Goal: Transaction & Acquisition: Purchase product/service

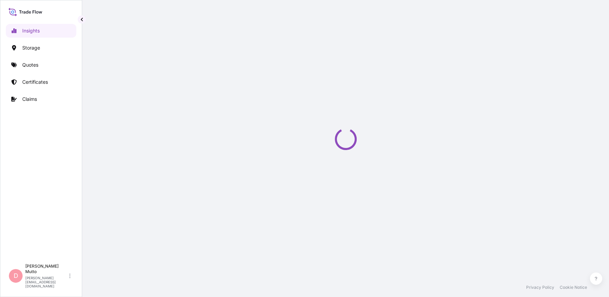
select select "2025"
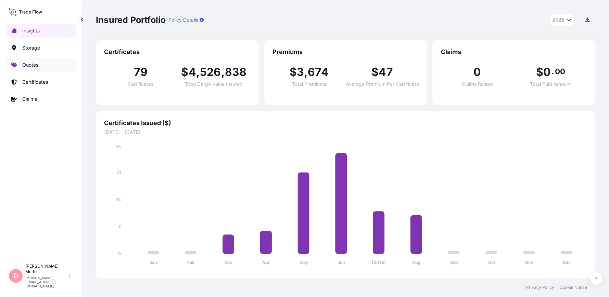
click at [29, 67] on p "Quotes" at bounding box center [30, 65] width 16 height 7
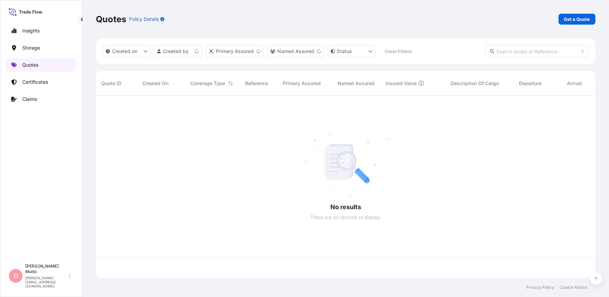
scroll to position [181, 494]
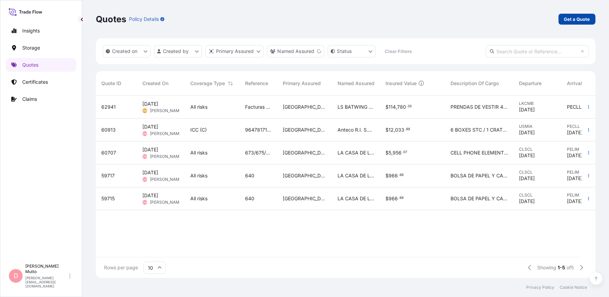
click at [565, 22] on p "Get a Quote" at bounding box center [577, 19] width 26 height 7
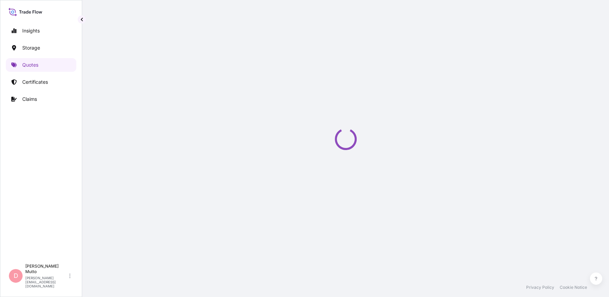
select select "Water"
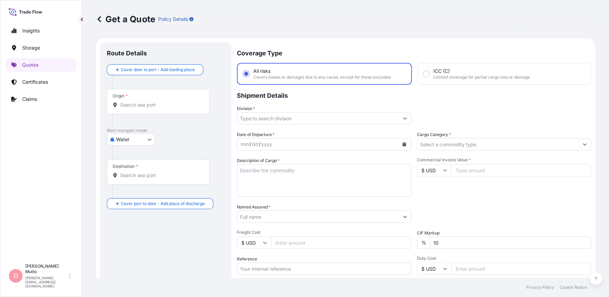
scroll to position [11, 0]
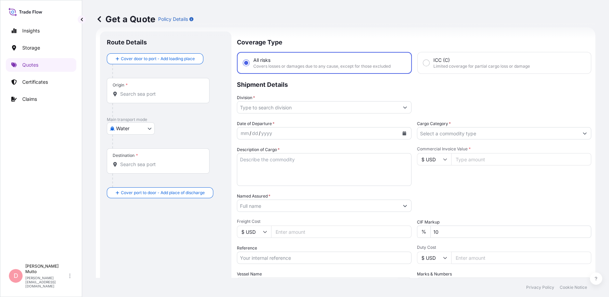
click at [132, 91] on input "Origin *" at bounding box center [160, 94] width 81 height 7
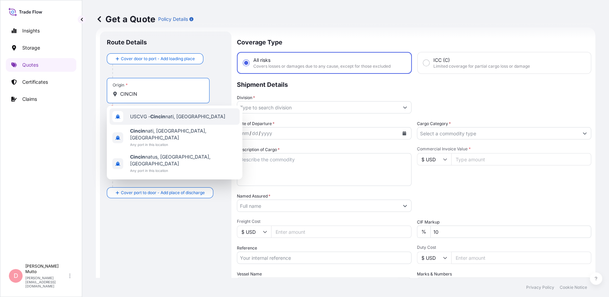
click at [172, 115] on span "USCVG - Cincin nati, [GEOGRAPHIC_DATA]" at bounding box center [177, 116] width 95 height 7
type input "USCVG - [GEOGRAPHIC_DATA], [GEOGRAPHIC_DATA]"
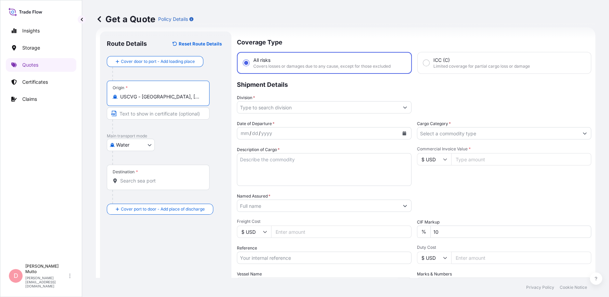
click at [168, 99] on input "USCVG - [GEOGRAPHIC_DATA], [GEOGRAPHIC_DATA]" at bounding box center [160, 96] width 81 height 7
type input "USNYC - [US_STATE], [GEOGRAPHIC_DATA]"
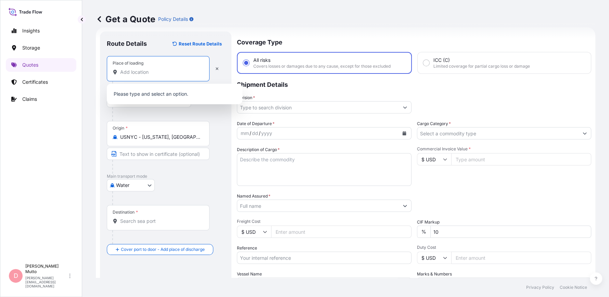
click at [165, 72] on input "Place of loading" at bounding box center [160, 72] width 81 height 7
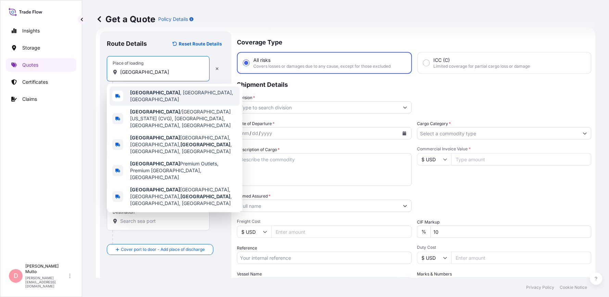
click at [176, 93] on div "[GEOGRAPHIC_DATA] , [GEOGRAPHIC_DATA], [GEOGRAPHIC_DATA]" at bounding box center [175, 96] width 130 height 19
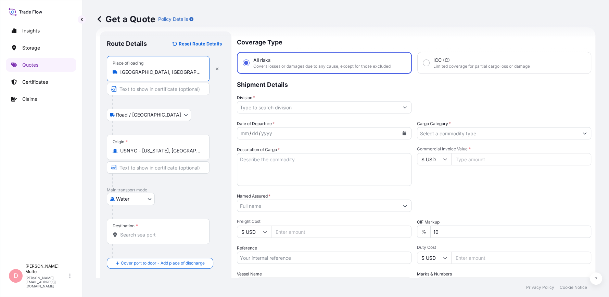
type input "[GEOGRAPHIC_DATA], [GEOGRAPHIC_DATA], [GEOGRAPHIC_DATA]"
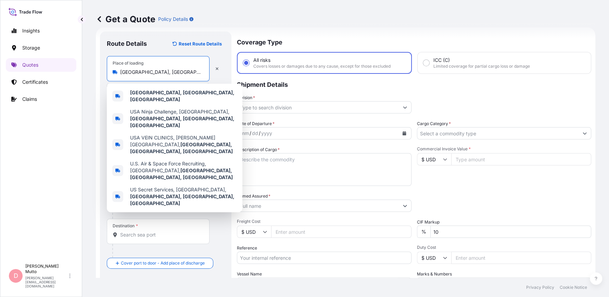
click at [249, 11] on div "Get a Quote Policy Details" at bounding box center [345, 19] width 499 height 38
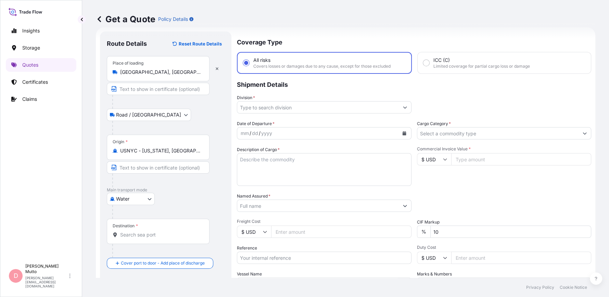
scroll to position [50, 0]
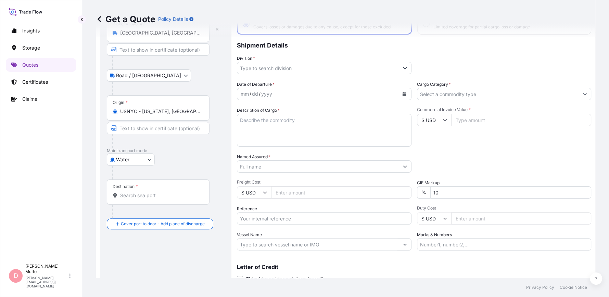
click at [161, 206] on div at bounding box center [160, 212] width 97 height 14
click at [159, 203] on div "Destination *" at bounding box center [158, 192] width 103 height 25
click at [159, 199] on input "Destination *" at bounding box center [160, 195] width 81 height 7
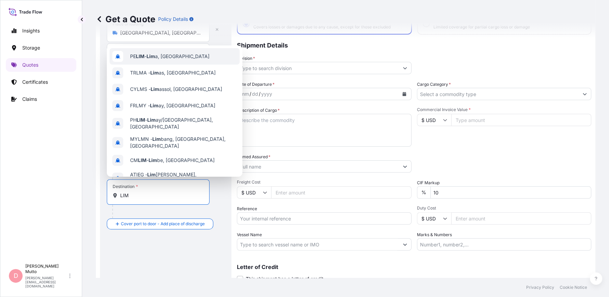
click at [202, 50] on div "[PERSON_NAME] a, [GEOGRAPHIC_DATA]" at bounding box center [175, 56] width 130 height 16
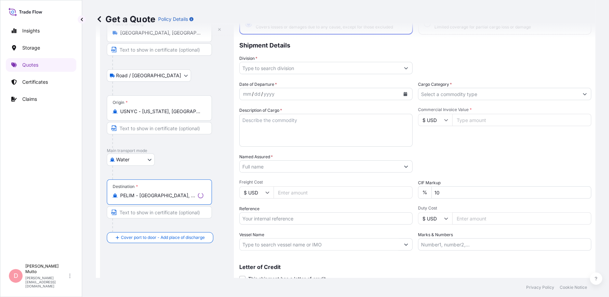
click at [152, 191] on div "Destination * PELIM - [GEOGRAPHIC_DATA], [GEOGRAPHIC_DATA]" at bounding box center [159, 192] width 105 height 25
click at [152, 192] on input "PELIM - [GEOGRAPHIC_DATA], [GEOGRAPHIC_DATA]" at bounding box center [157, 195] width 75 height 7
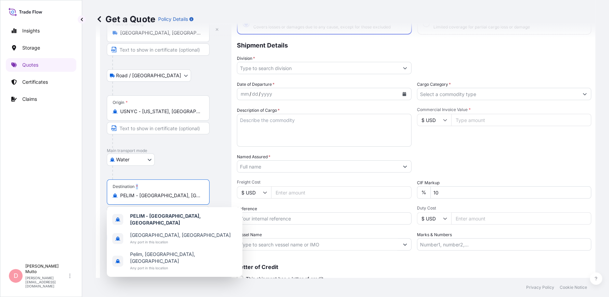
click at [152, 191] on div "Destination * PELIM - [GEOGRAPHIC_DATA], [GEOGRAPHIC_DATA]" at bounding box center [158, 192] width 103 height 25
click at [152, 192] on input "PELIM - [GEOGRAPHIC_DATA], [GEOGRAPHIC_DATA]" at bounding box center [160, 195] width 81 height 7
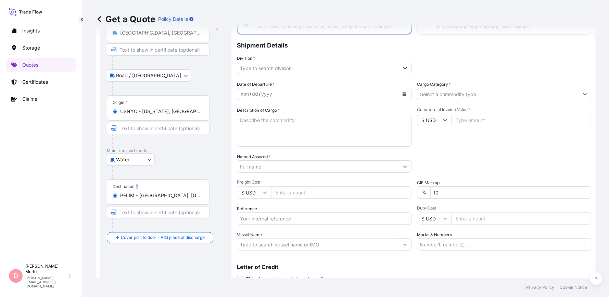
click at [152, 191] on div "Destination * PELIM - [GEOGRAPHIC_DATA], [GEOGRAPHIC_DATA]" at bounding box center [158, 192] width 103 height 25
click at [152, 192] on input "PELIM - [GEOGRAPHIC_DATA], [GEOGRAPHIC_DATA]" at bounding box center [160, 195] width 81 height 7
click at [150, 196] on input "PELIM - [GEOGRAPHIC_DATA], [GEOGRAPHIC_DATA]" at bounding box center [160, 195] width 81 height 7
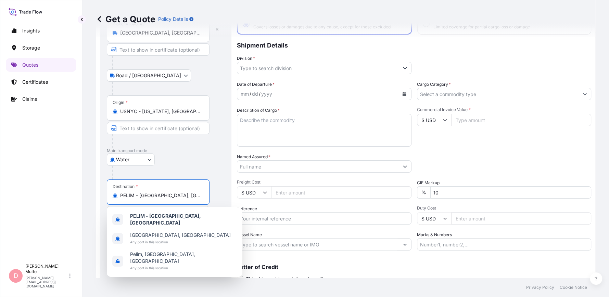
click at [150, 196] on input "PELIM - [GEOGRAPHIC_DATA], [GEOGRAPHIC_DATA]" at bounding box center [160, 195] width 81 height 7
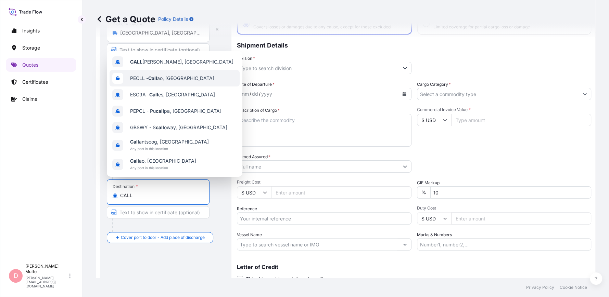
click at [168, 74] on div "PECLL - Call ao, [GEOGRAPHIC_DATA]" at bounding box center [175, 78] width 130 height 16
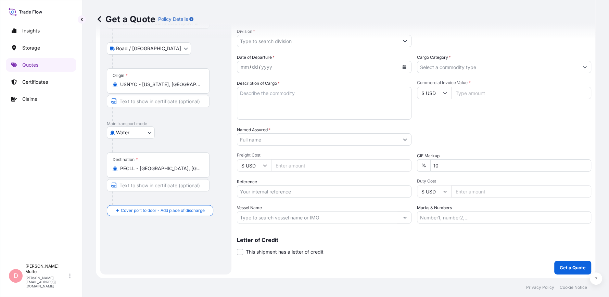
scroll to position [77, 0]
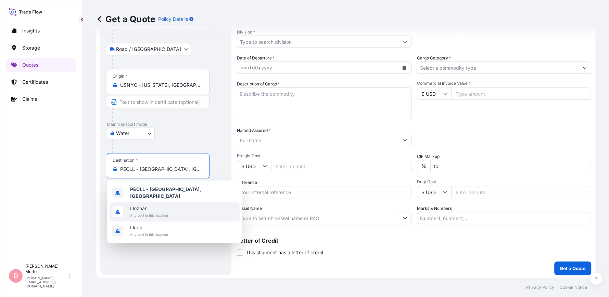
click at [165, 212] on span "Any port in this location" at bounding box center [149, 215] width 38 height 7
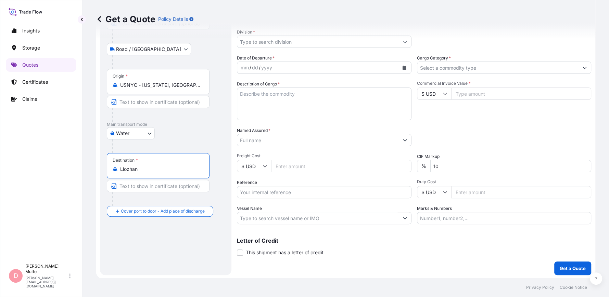
click at [158, 168] on input "Llozhan" at bounding box center [160, 169] width 81 height 7
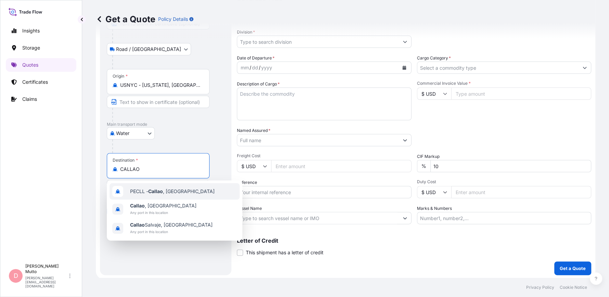
click at [139, 197] on div "PECLL - [GEOGRAPHIC_DATA] , [GEOGRAPHIC_DATA]" at bounding box center [175, 191] width 130 height 16
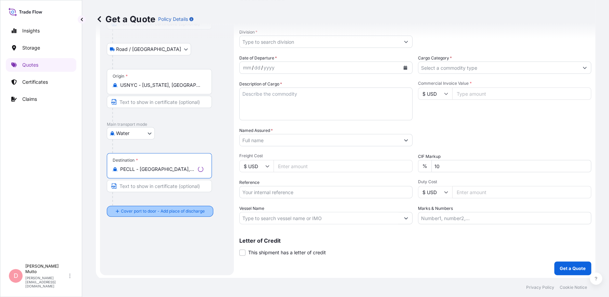
type input "PECLL - [GEOGRAPHIC_DATA], [GEOGRAPHIC_DATA]"
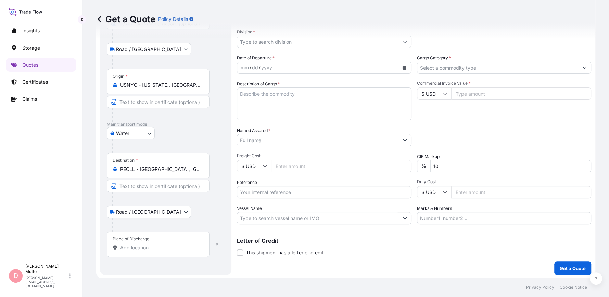
click at [141, 248] on input "Place of Discharge" at bounding box center [160, 248] width 81 height 7
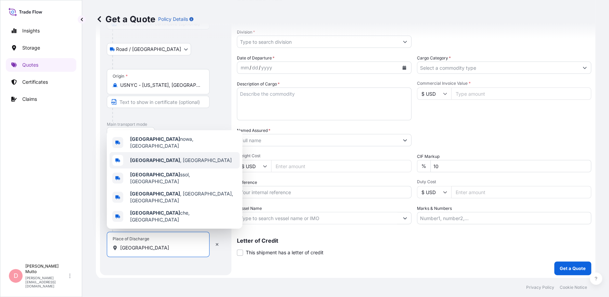
type input "[GEOGRAPHIC_DATA]"
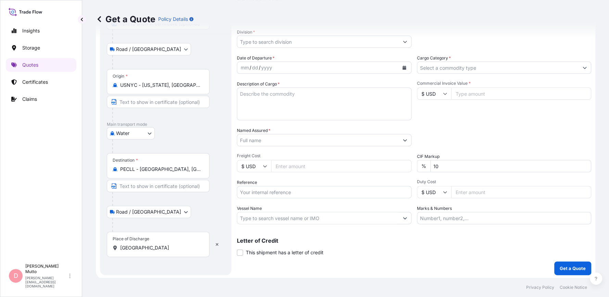
scroll to position [77, 0]
drag, startPoint x: 182, startPoint y: 175, endPoint x: 162, endPoint y: 215, distance: 44.2
click at [162, 215] on div "Road / [GEOGRAPHIC_DATA] / Inland" at bounding box center [166, 211] width 118 height 12
click at [145, 253] on div "Place of Discharge LIMA" at bounding box center [158, 243] width 103 height 25
click at [145, 251] on input "[GEOGRAPHIC_DATA]" at bounding box center [160, 247] width 81 height 7
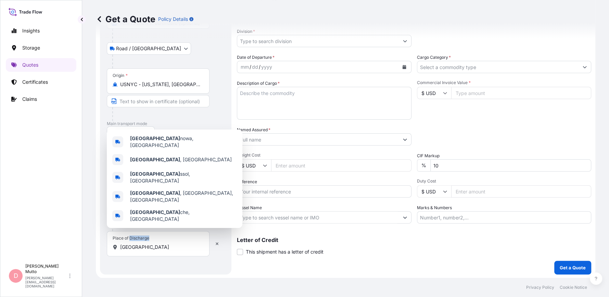
click at [145, 253] on div "Place of Discharge LIMA" at bounding box center [158, 243] width 103 height 25
click at [145, 251] on input "[GEOGRAPHIC_DATA]" at bounding box center [160, 247] width 81 height 7
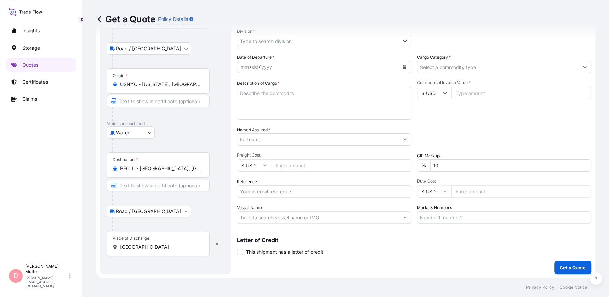
click at [145, 253] on div "Place of Discharge LIMA" at bounding box center [158, 243] width 103 height 25
click at [145, 251] on input "[GEOGRAPHIC_DATA]" at bounding box center [160, 247] width 81 height 7
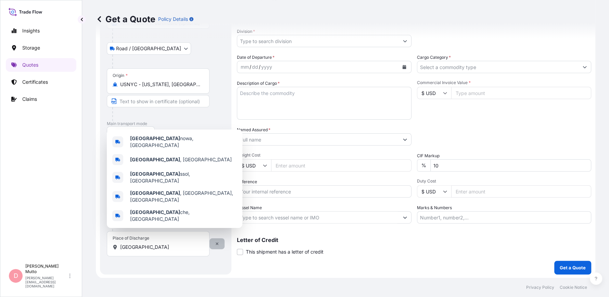
click at [215, 245] on icon "button" at bounding box center [217, 244] width 4 height 4
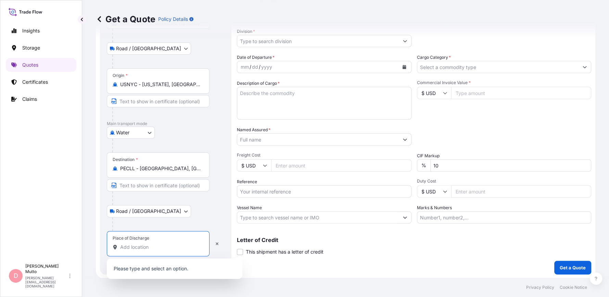
click at [128, 247] on input "Place of Discharge" at bounding box center [160, 247] width 81 height 7
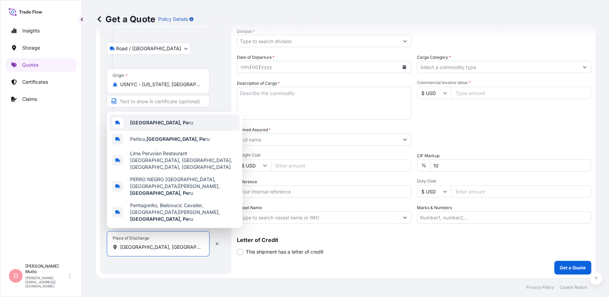
click at [175, 131] on div "Lima, Pe ru" at bounding box center [175, 123] width 130 height 16
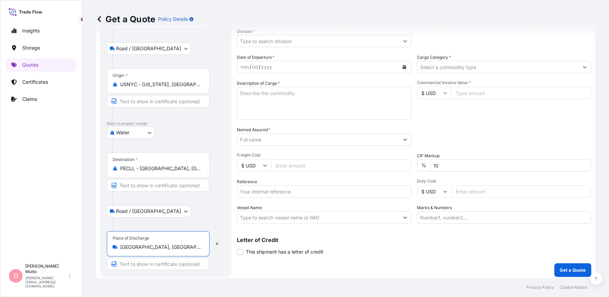
type input "[GEOGRAPHIC_DATA], [GEOGRAPHIC_DATA]"
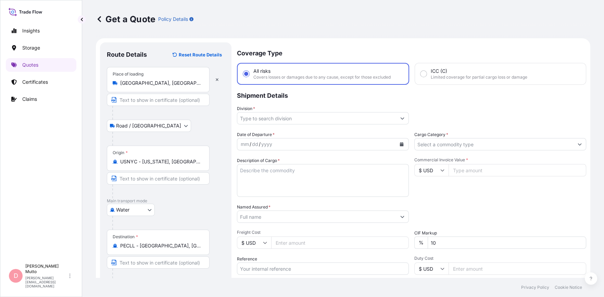
click at [400, 114] on button "Show suggestions" at bounding box center [402, 118] width 12 height 12
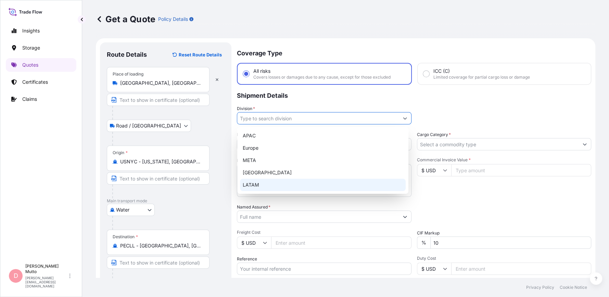
click at [335, 181] on div "LATAM" at bounding box center [323, 185] width 166 height 12
type input "LATAM"
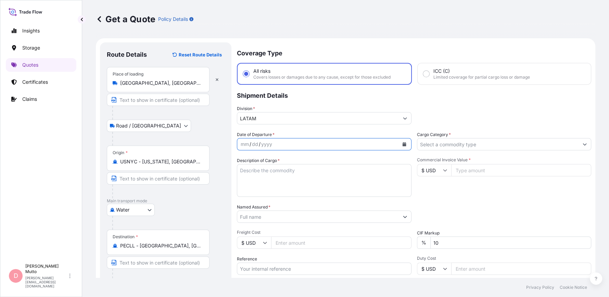
click at [406, 143] on button "Calendar" at bounding box center [404, 144] width 11 height 11
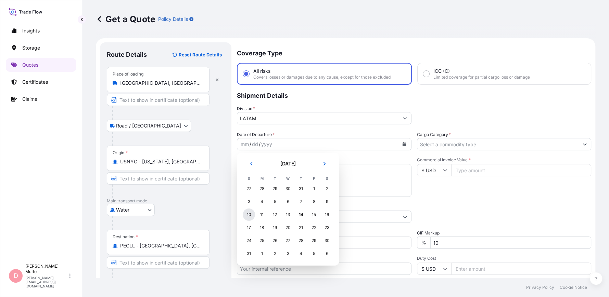
click at [249, 213] on div "10" at bounding box center [249, 215] width 12 height 12
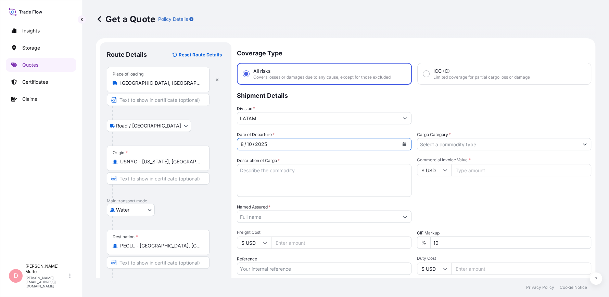
click at [472, 144] on input "Cargo Category *" at bounding box center [498, 144] width 162 height 12
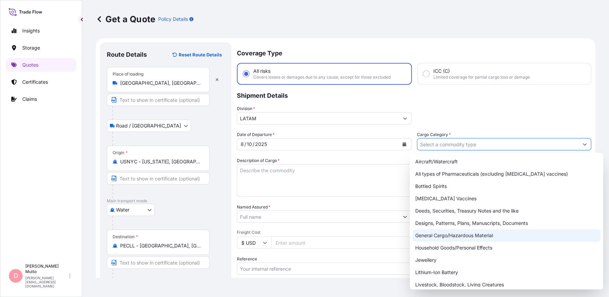
click at [459, 232] on div "General Cargo/Hazardous Material" at bounding box center [506, 236] width 188 height 12
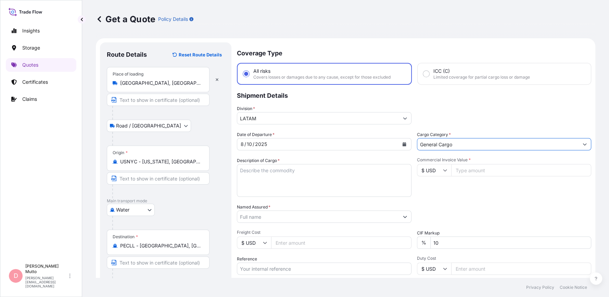
type input "General Cargo"
click at [407, 164] on div "Description of Cargo *" at bounding box center [324, 177] width 175 height 40
click at [462, 173] on input "Commercial Invoice Value *" at bounding box center [521, 170] width 140 height 12
click at [480, 172] on input "Commercial Invoice Value *" at bounding box center [521, 170] width 140 height 12
type input "3000"
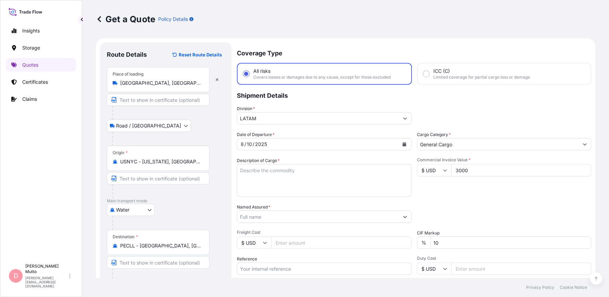
click at [402, 176] on textarea "Description of Cargo *" at bounding box center [324, 180] width 175 height 33
click at [259, 172] on textarea "Description of Cargo *" at bounding box center [324, 180] width 175 height 33
paste textarea "PRINTING MACHINERY"
type textarea "PRINTING MACHINERY"
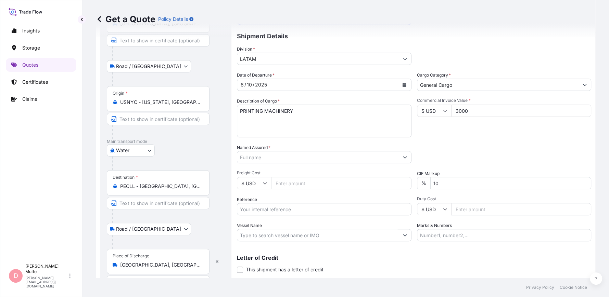
scroll to position [60, 0]
click at [312, 149] on div "Named Assured *" at bounding box center [324, 153] width 175 height 19
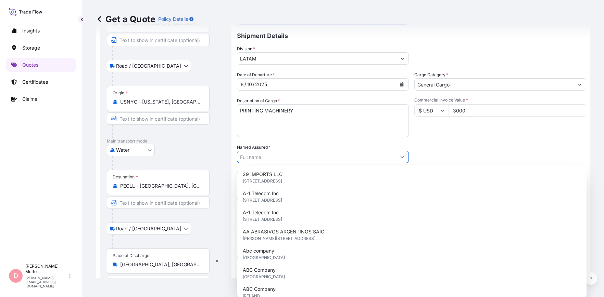
click at [307, 153] on input "Named Assured *" at bounding box center [316, 157] width 159 height 12
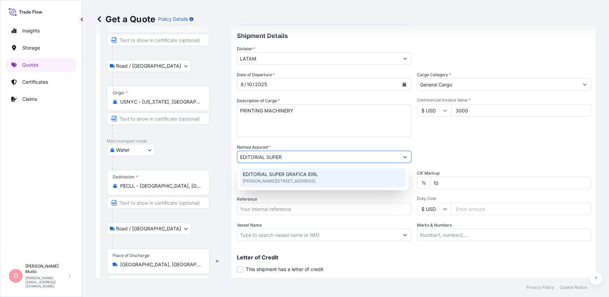
click at [307, 170] on div "EDITORIAL SUPER GRAFICA EIRL Luisa [STREET_ADDRESS]" at bounding box center [323, 177] width 166 height 19
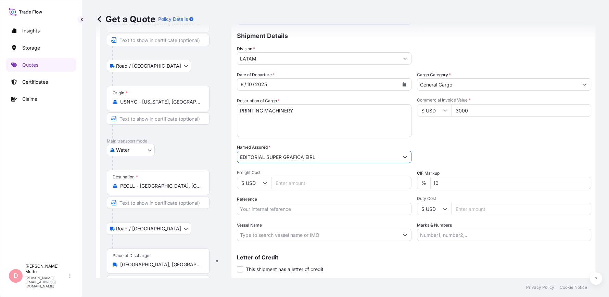
type input "EDITORIAL SUPER GRAFICA EIRL"
click at [452, 174] on div "CIF Markup % 10" at bounding box center [504, 179] width 175 height 19
click at [453, 179] on input "10" at bounding box center [510, 183] width 161 height 12
type input "0"
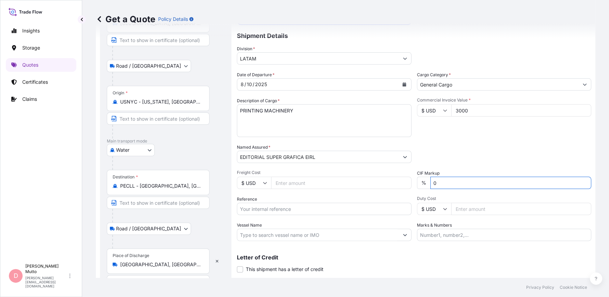
click at [313, 187] on input "Freight Cost" at bounding box center [341, 183] width 140 height 12
click at [297, 183] on input "Freight Cost" at bounding box center [341, 183] width 140 height 12
type input "2550"
click at [417, 232] on input "Marks & Numbers" at bounding box center [504, 235] width 175 height 12
click at [419, 130] on div "Commercial Invoice Value * $ USD 3000" at bounding box center [504, 118] width 175 height 40
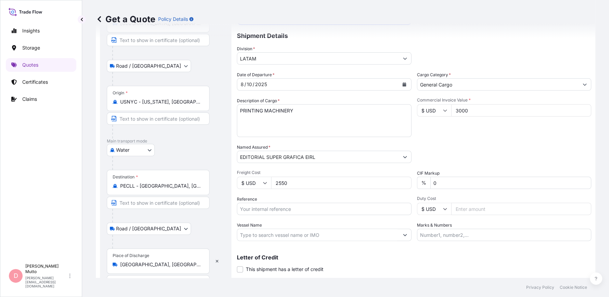
scroll to position [80, 0]
